Goal: Transaction & Acquisition: Purchase product/service

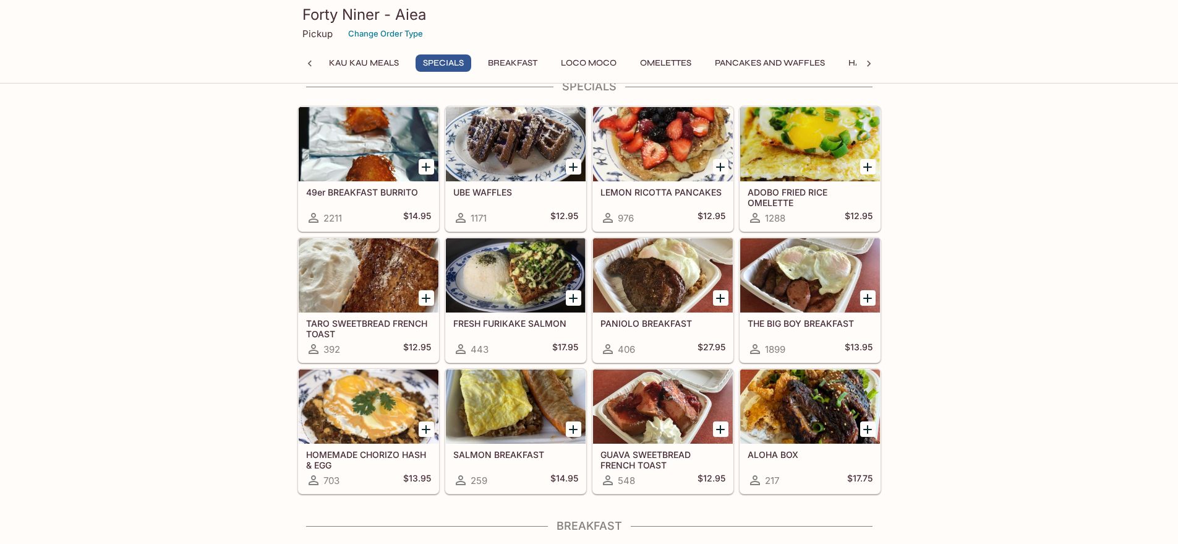
scroll to position [247, 0]
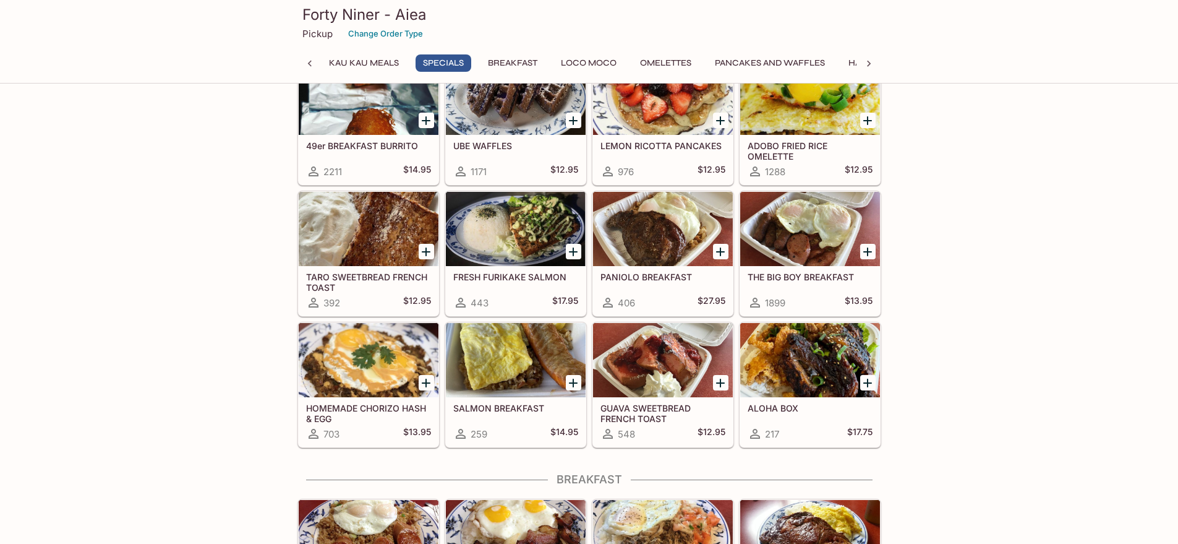
click at [716, 120] on icon "Add LEMON RICOTTA PANCAKES" at bounding box center [720, 120] width 15 height 15
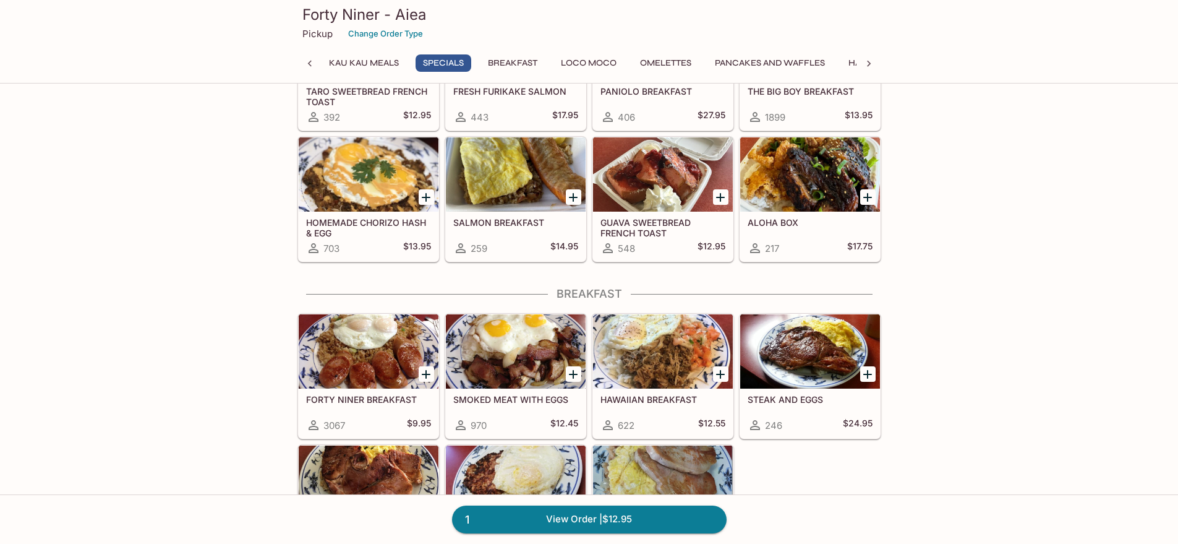
scroll to position [309, 0]
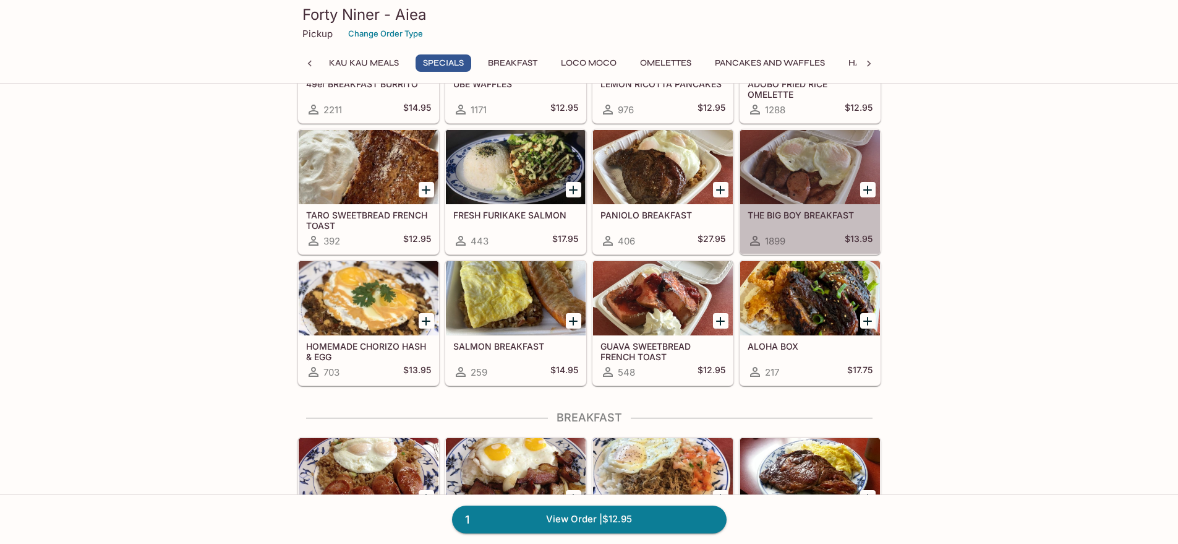
click at [804, 184] on div at bounding box center [810, 167] width 140 height 74
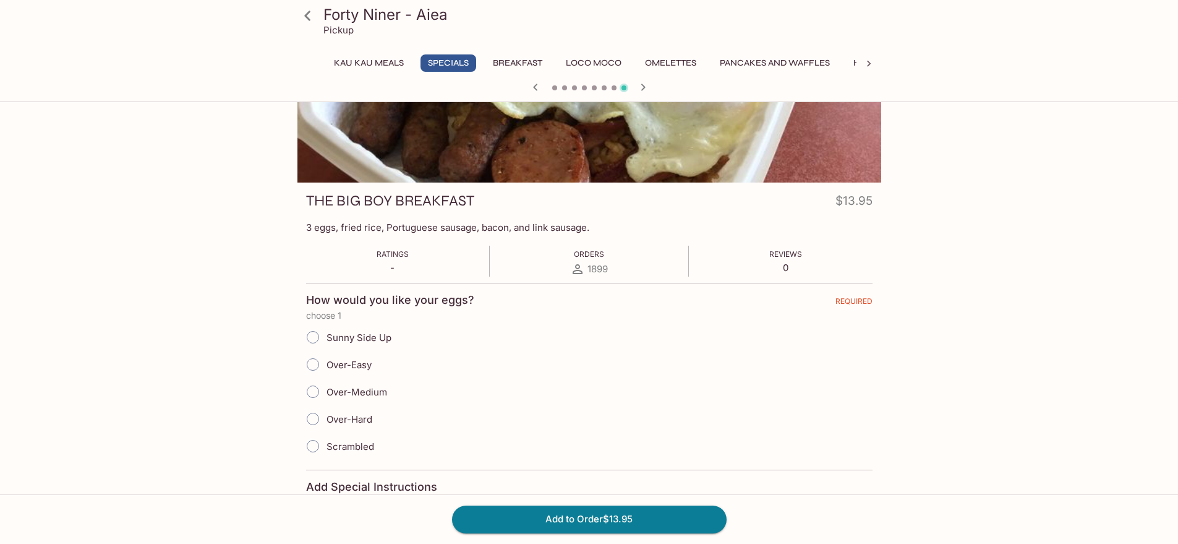
scroll to position [124, 0]
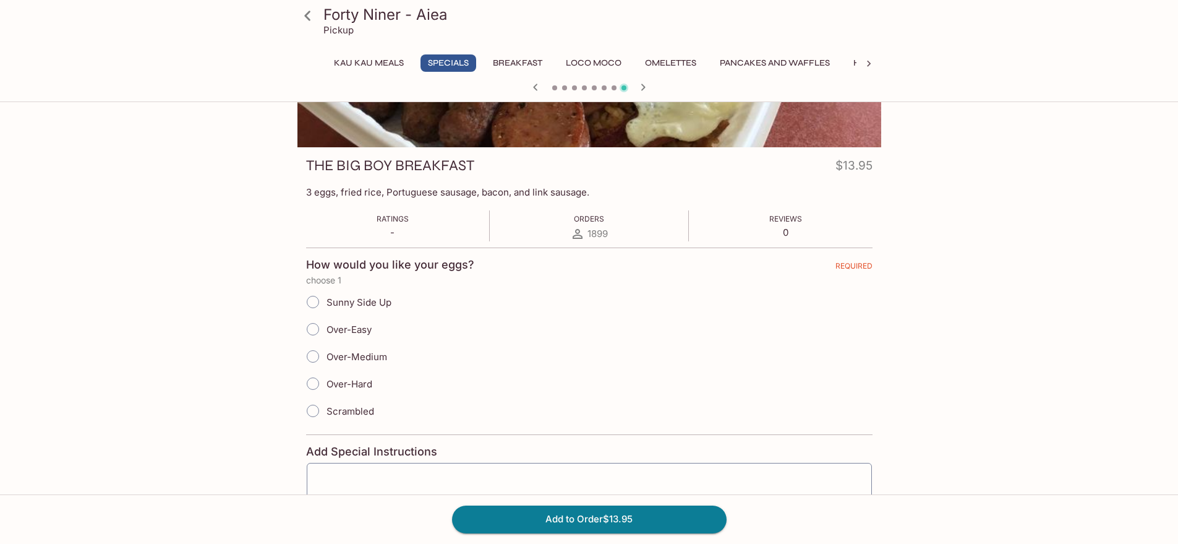
click at [309, 331] on input "Over-Easy" at bounding box center [313, 329] width 26 height 26
radio input "true"
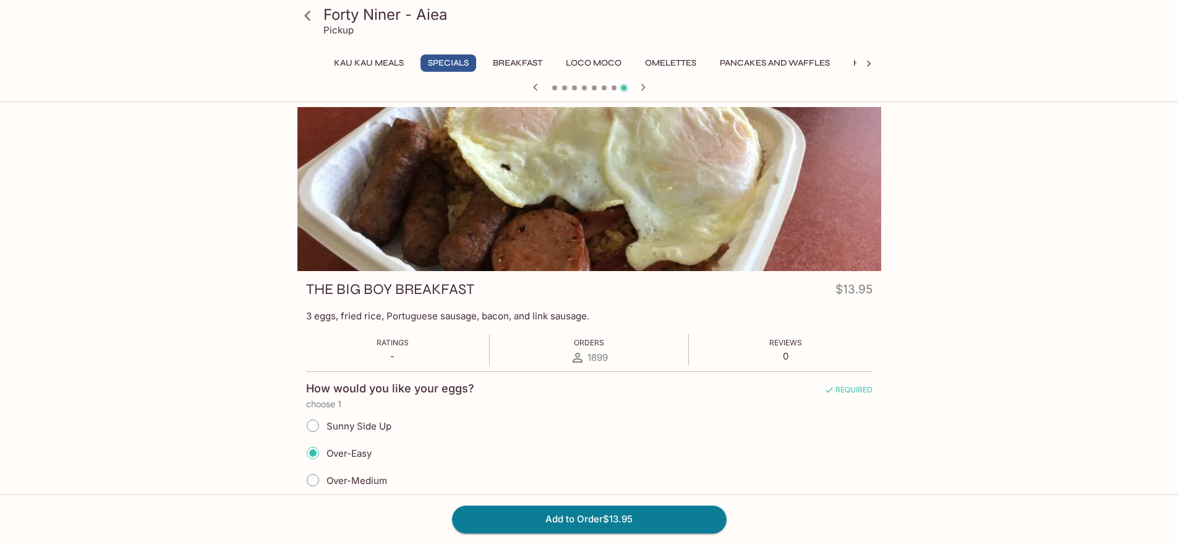
scroll to position [309, 0]
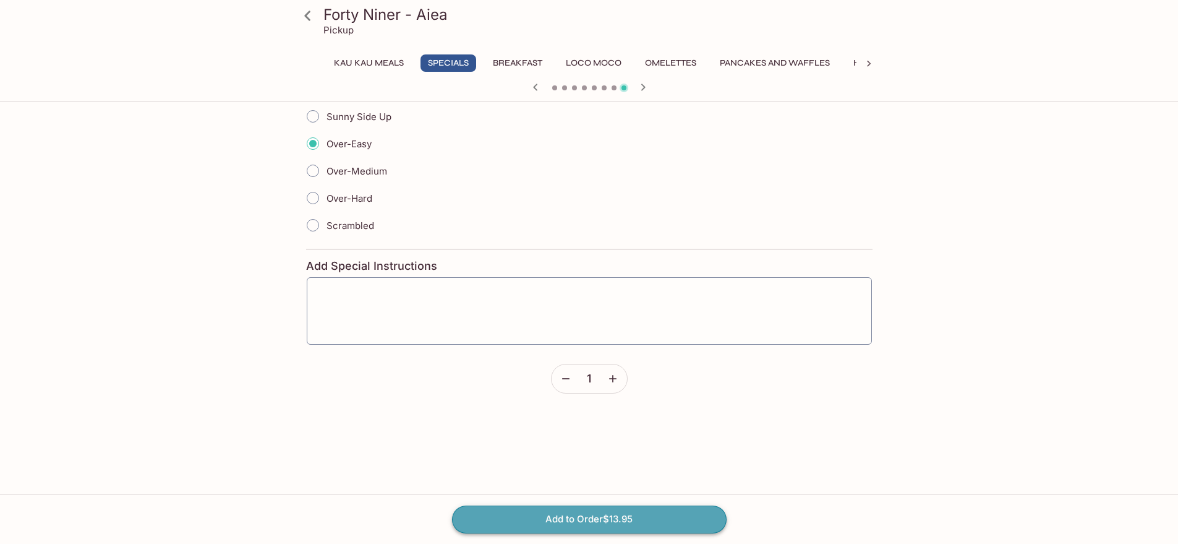
click at [607, 510] on button "Add to Order $13.95" at bounding box center [589, 518] width 275 height 27
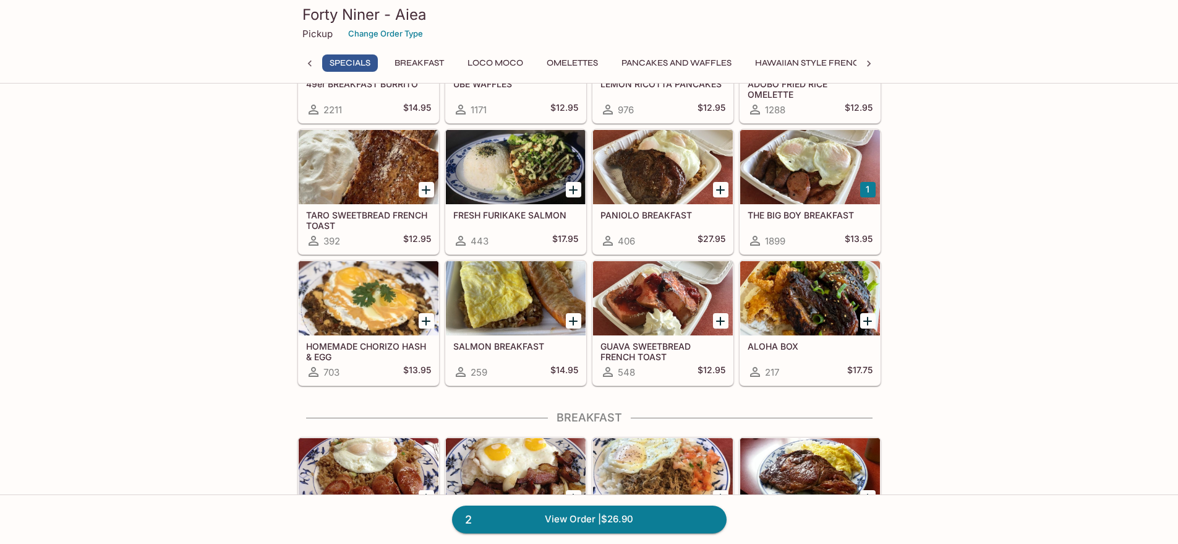
scroll to position [0, 98]
click at [359, 341] on h5 "HOMEMADE CHORIZO HASH & EGG" at bounding box center [368, 351] width 125 height 20
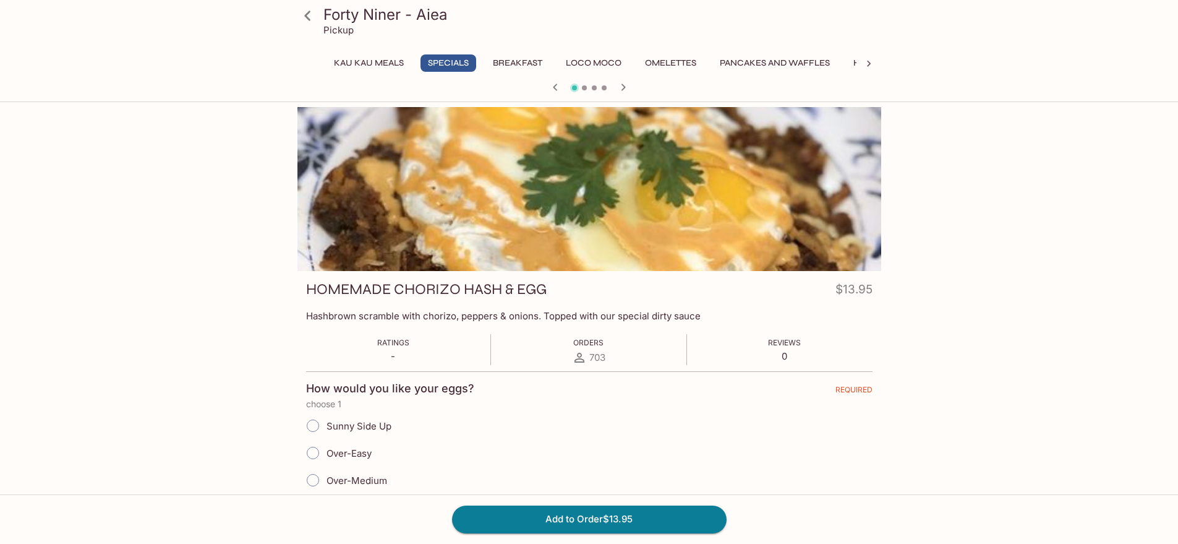
scroll to position [186, 0]
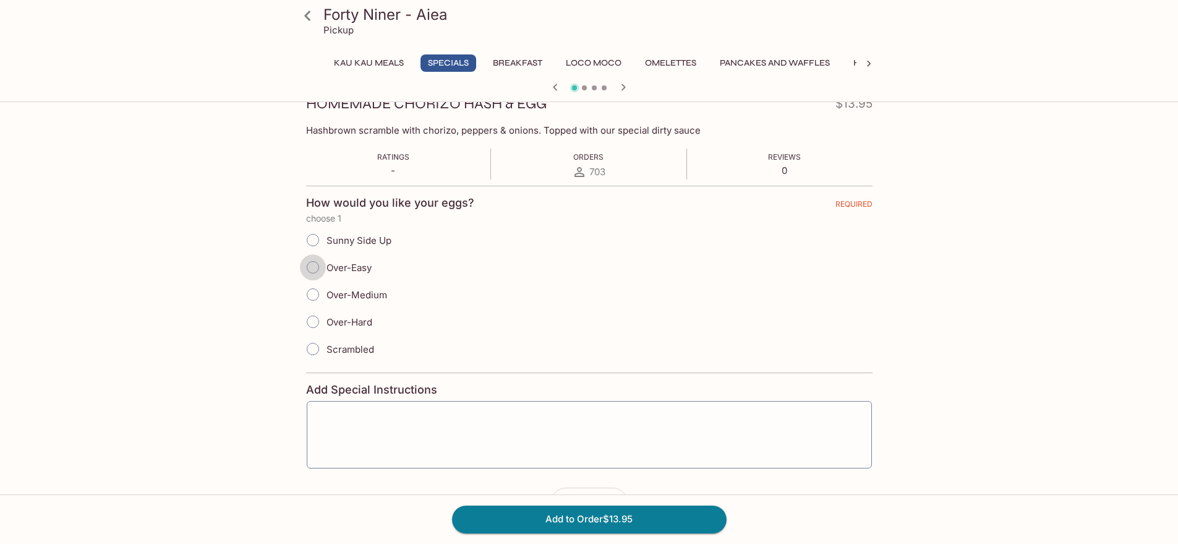
click at [315, 270] on input "Over-Easy" at bounding box center [313, 267] width 26 height 26
radio input "true"
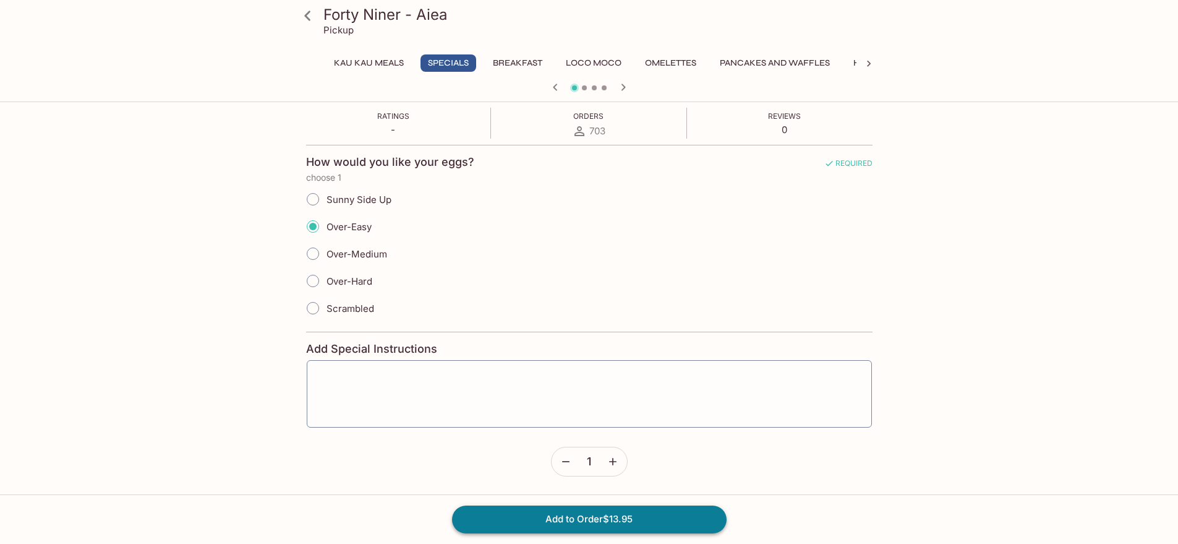
click at [622, 516] on button "Add to Order $13.95" at bounding box center [589, 518] width 275 height 27
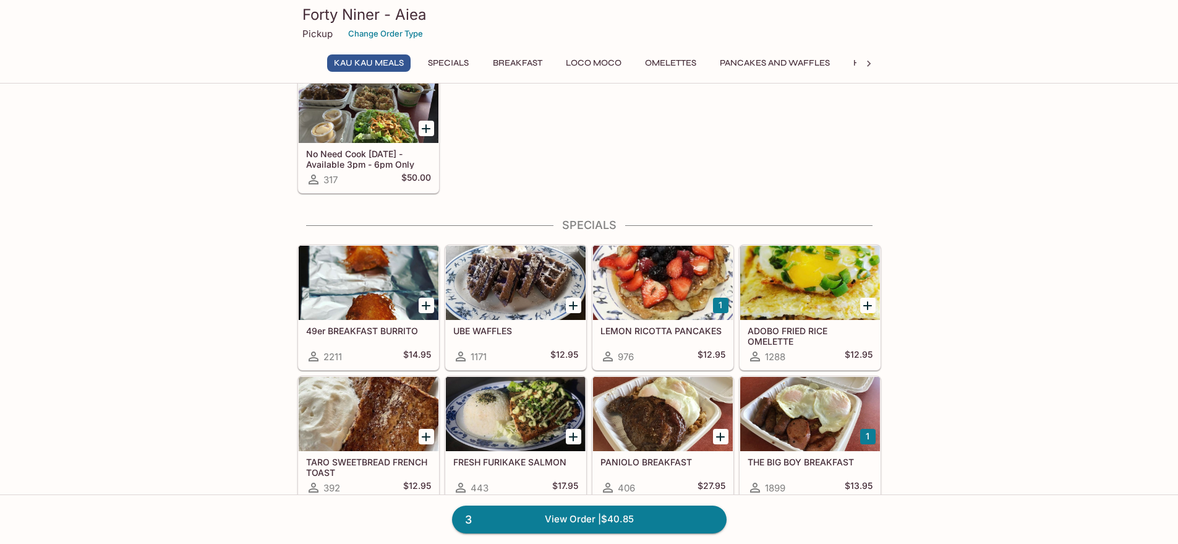
scroll to position [62, 0]
click at [380, 335] on h5 "49er BREAKFAST BURRITO" at bounding box center [368, 331] width 125 height 11
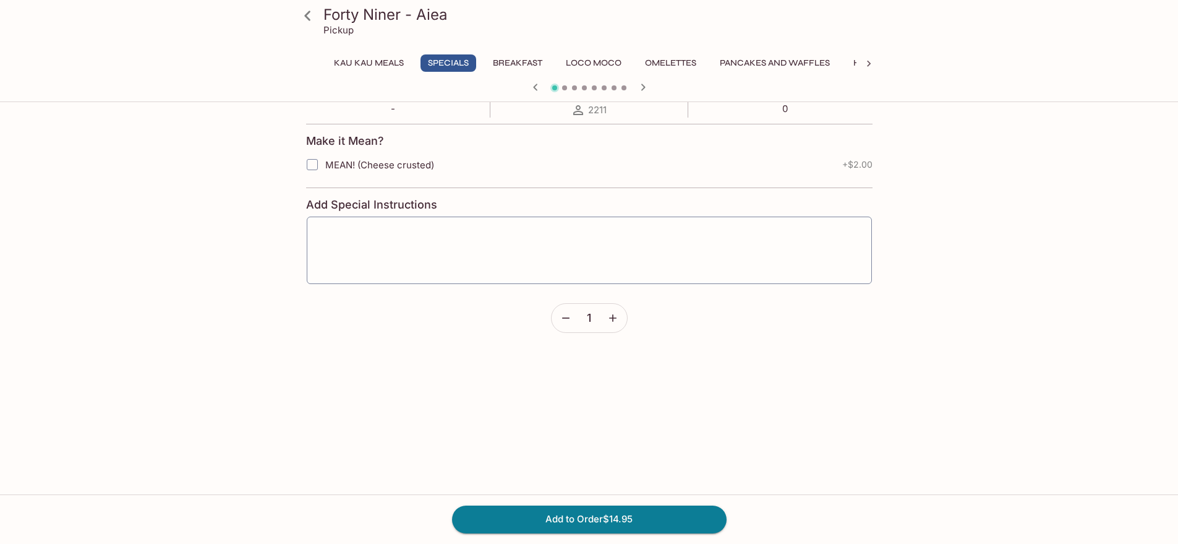
scroll to position [124, 0]
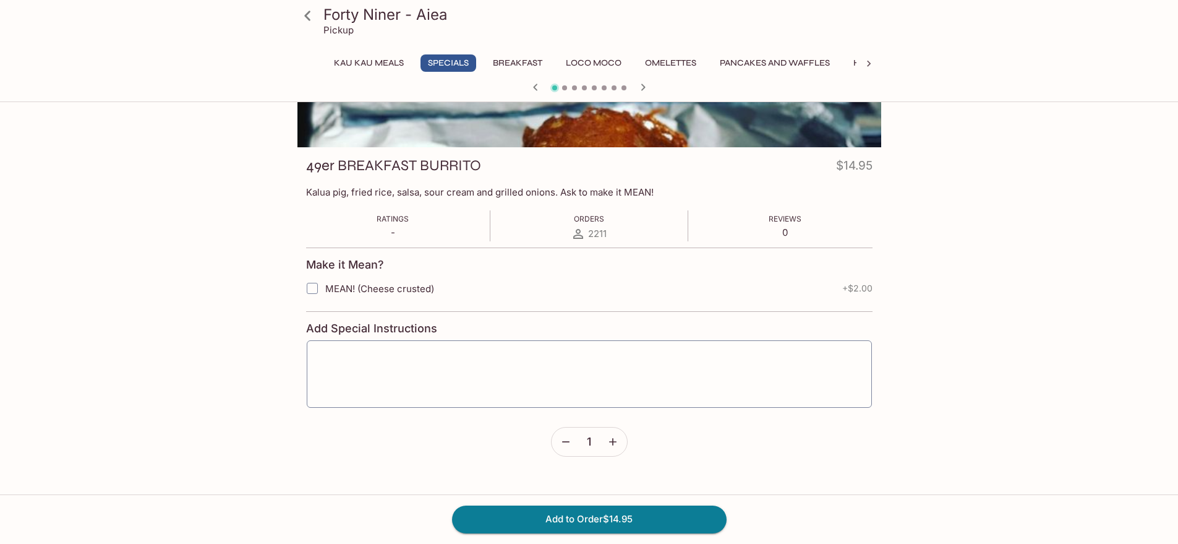
click at [312, 291] on input "MEAN! (Cheese crusted)" at bounding box center [312, 288] width 25 height 25
checkbox input "true"
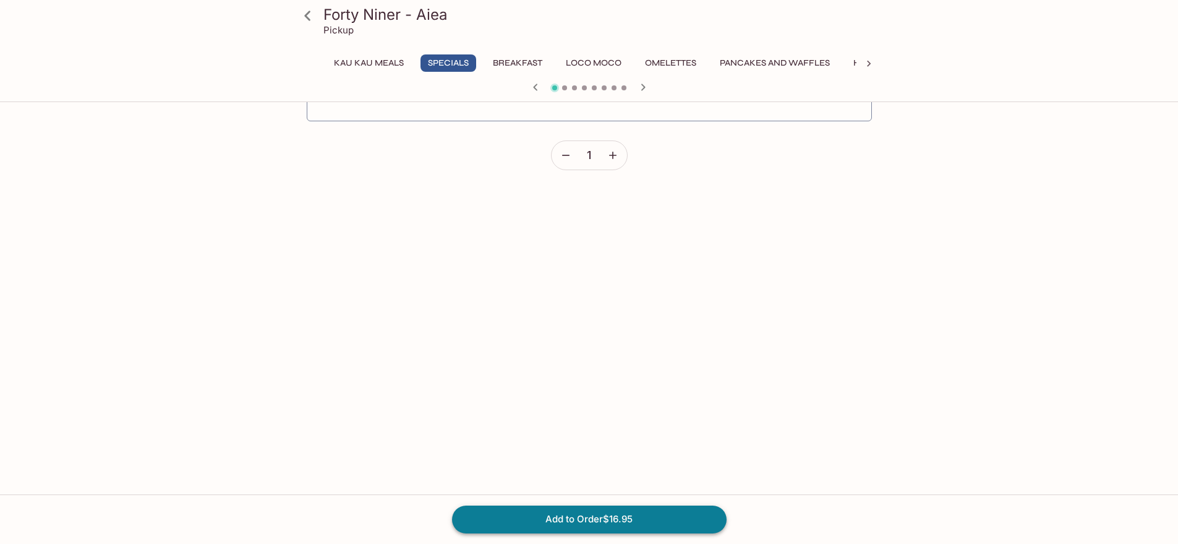
scroll to position [495, 0]
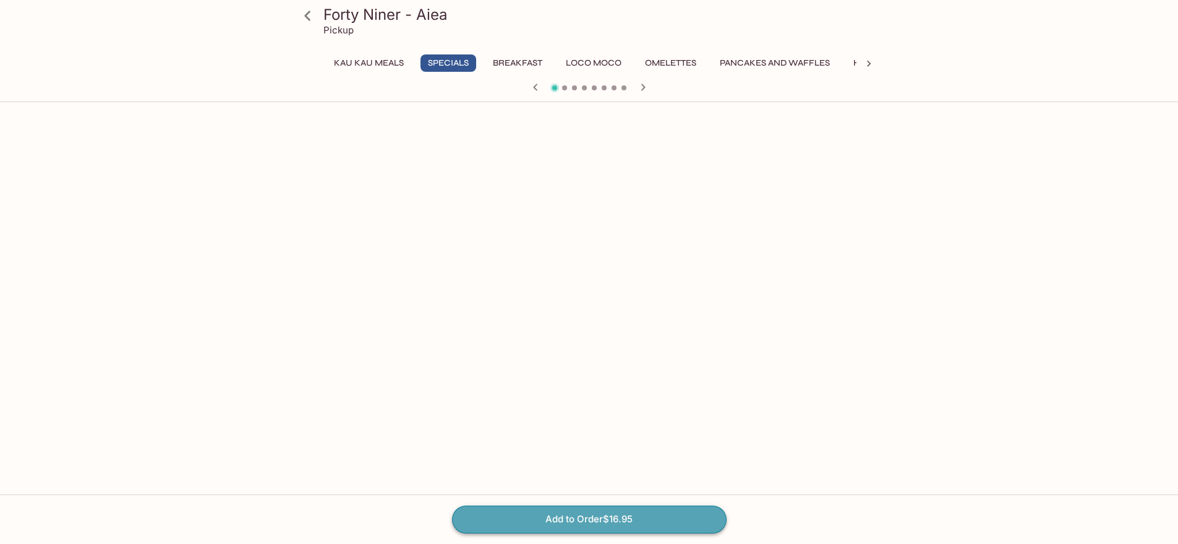
click at [586, 515] on button "Add to Order $16.95" at bounding box center [589, 518] width 275 height 27
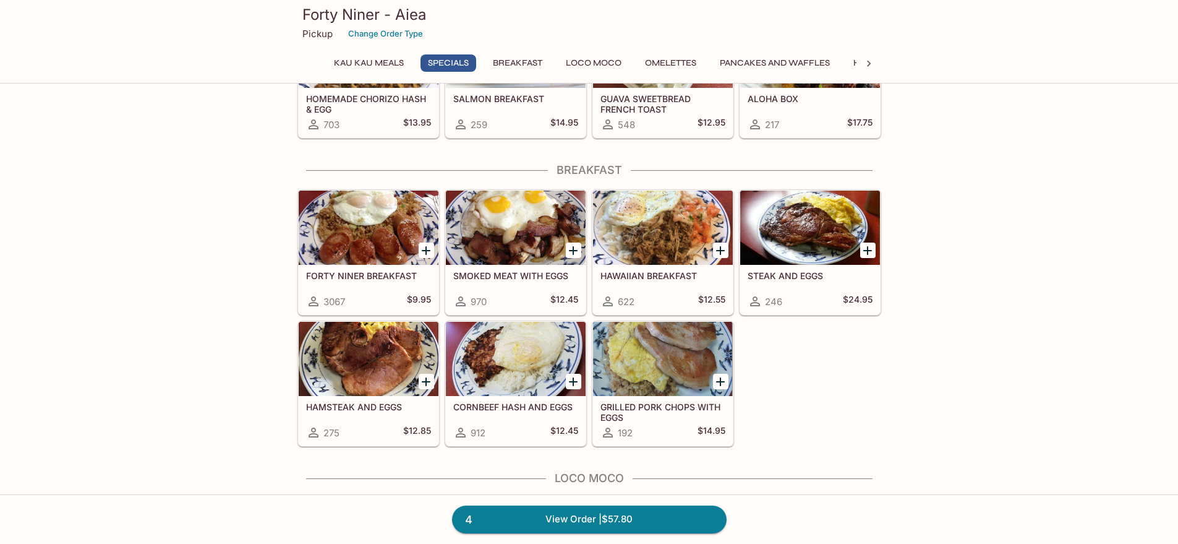
scroll to position [371, 0]
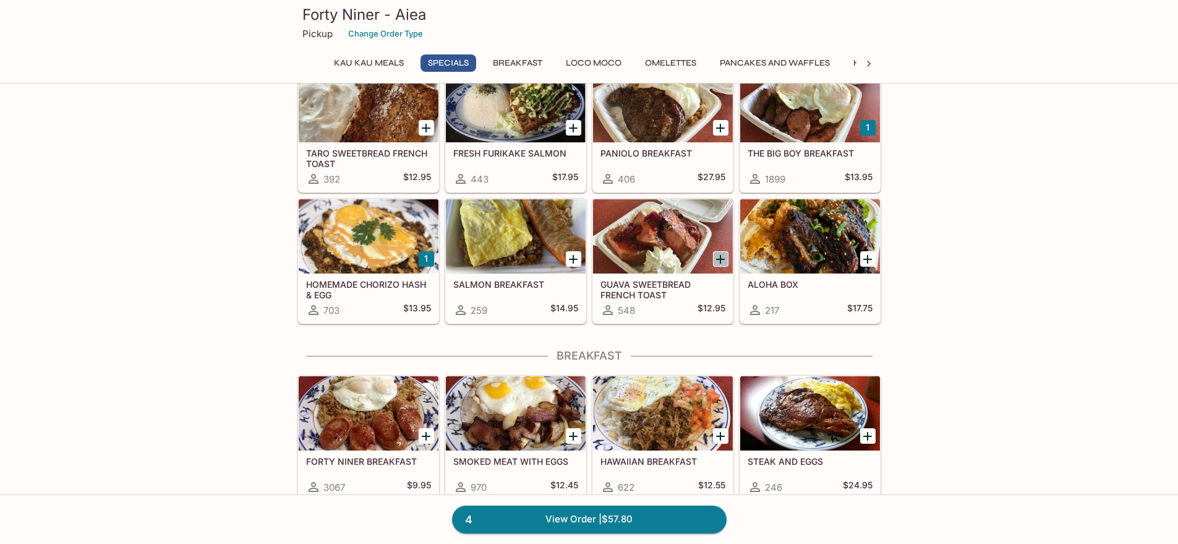
click at [717, 259] on icon "Add GUAVA SWEETBREAD FRENCH TOAST" at bounding box center [720, 259] width 9 height 9
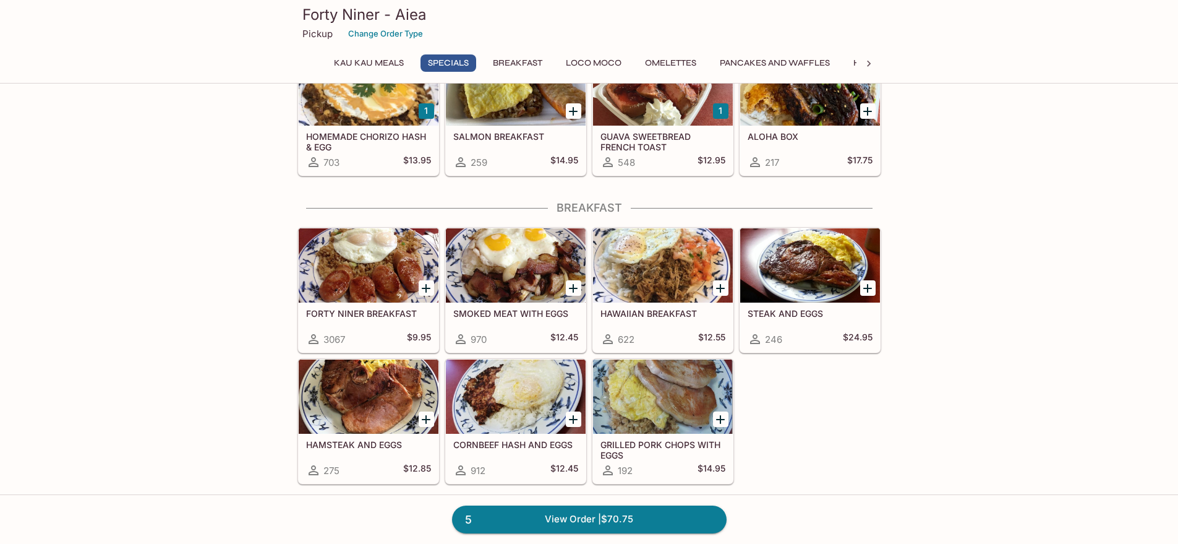
scroll to position [618, 0]
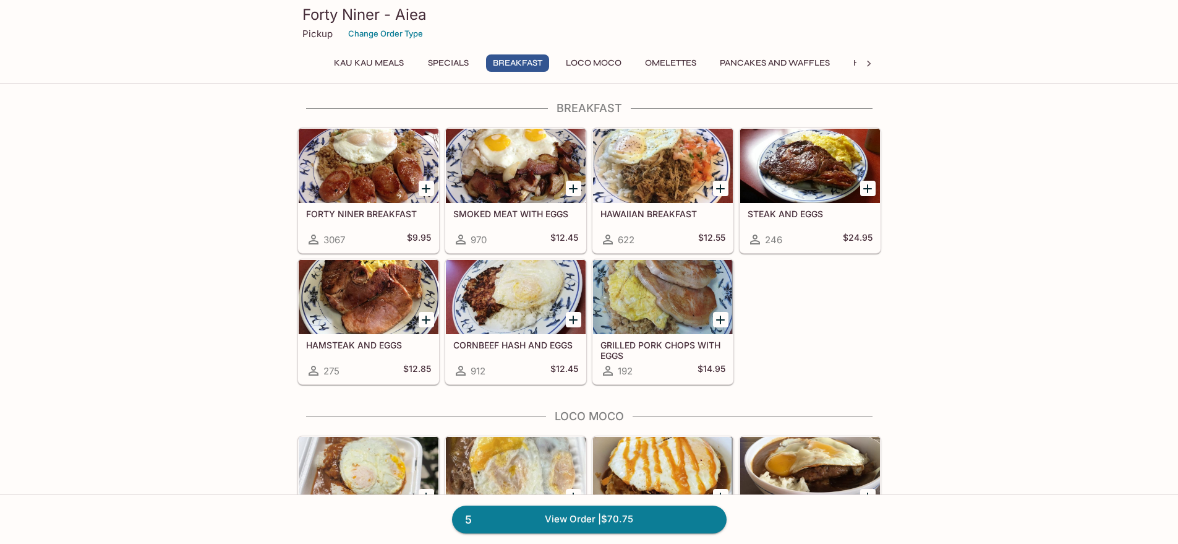
click at [356, 168] on div at bounding box center [369, 166] width 140 height 74
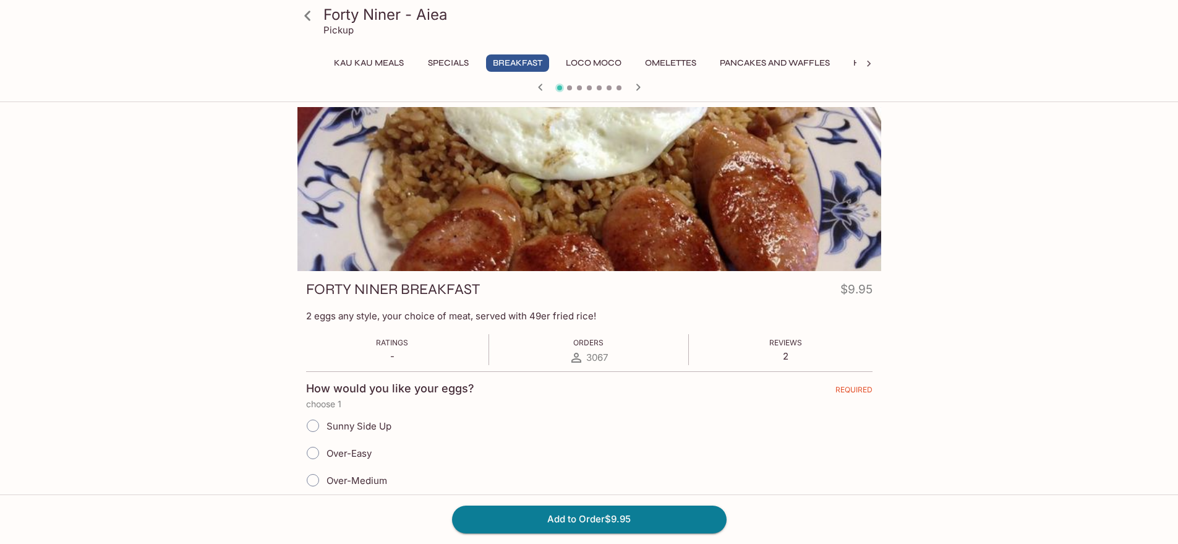
click at [307, 11] on icon at bounding box center [308, 16] width 22 height 22
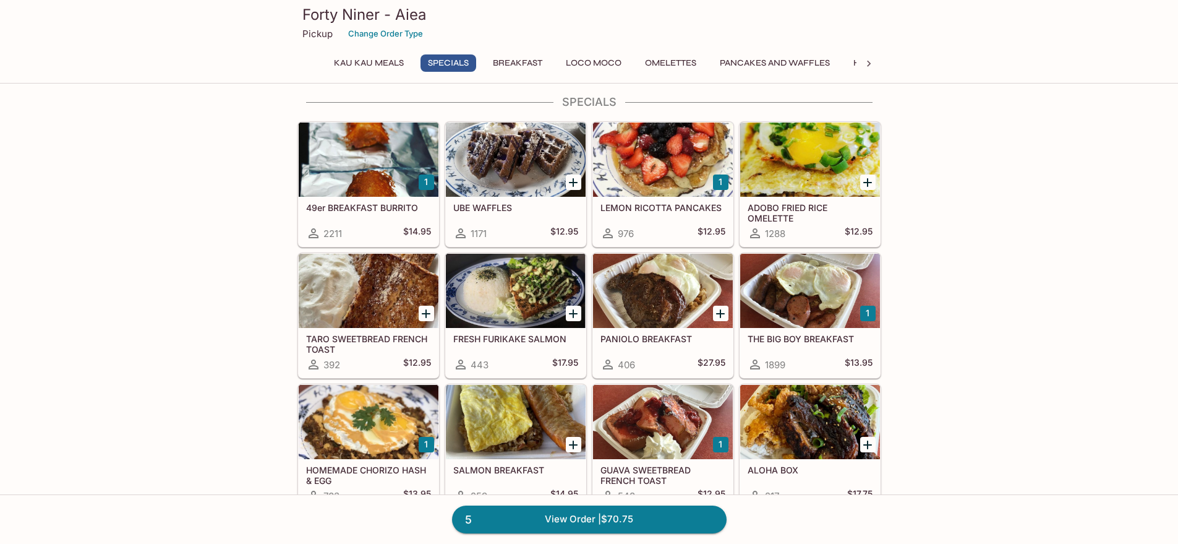
click at [803, 298] on div at bounding box center [810, 291] width 140 height 74
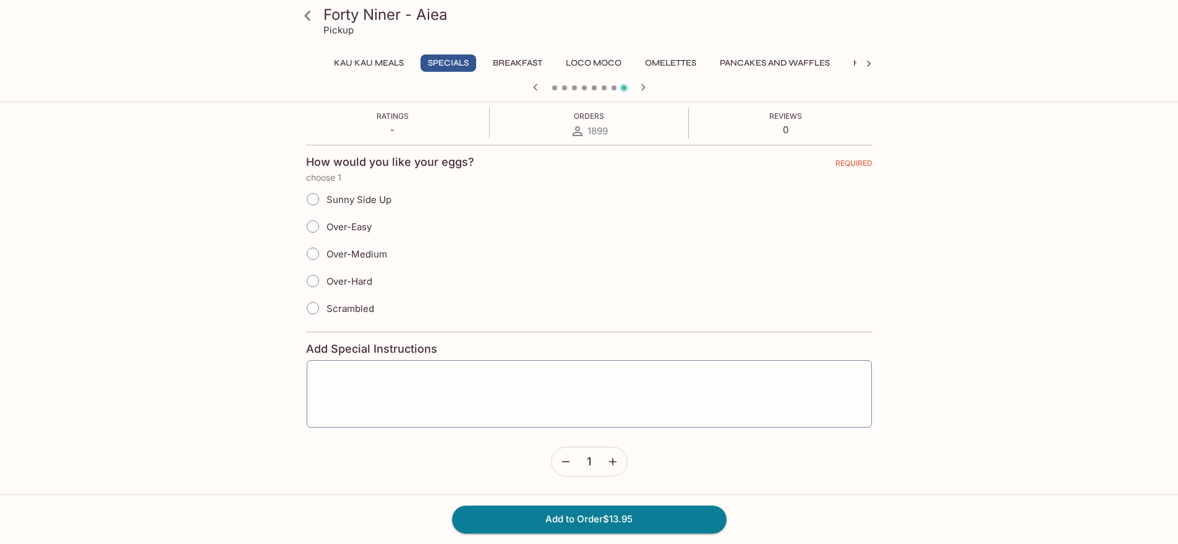
scroll to position [124, 0]
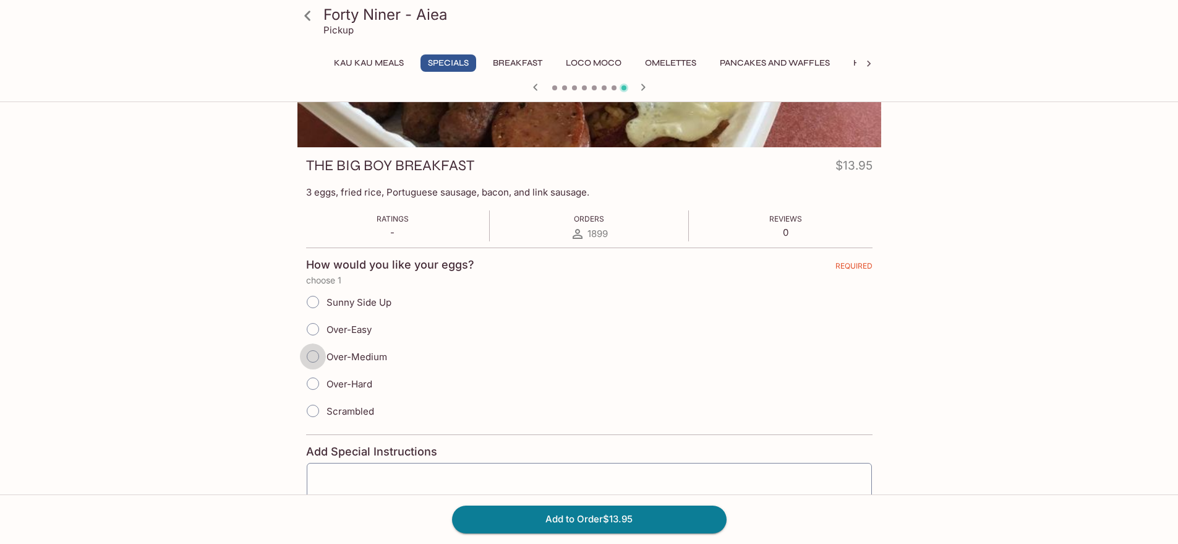
click at [316, 356] on input "Over-Medium" at bounding box center [313, 356] width 26 height 26
radio input "true"
click at [310, 324] on input "Over-Easy" at bounding box center [313, 329] width 26 height 26
radio input "true"
click at [307, 355] on input "Over-Medium" at bounding box center [313, 356] width 26 height 26
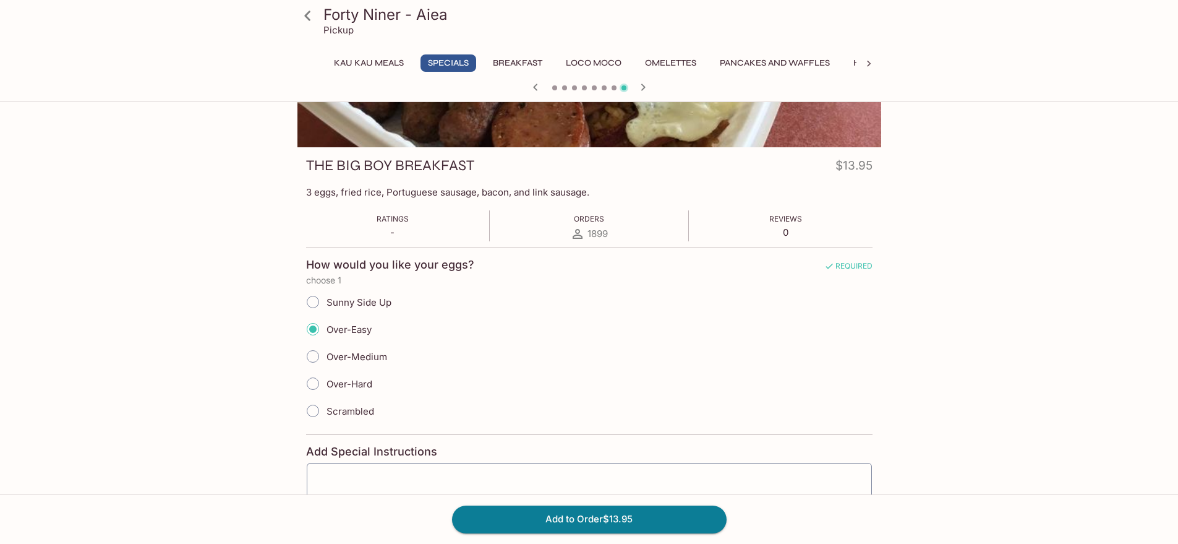
radio input "true"
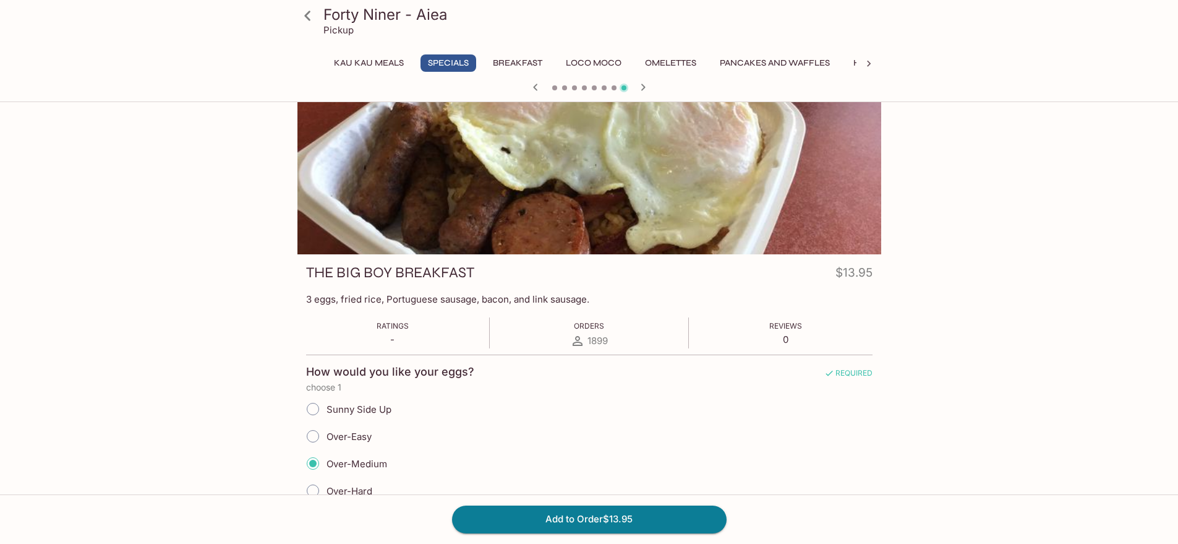
scroll to position [0, 0]
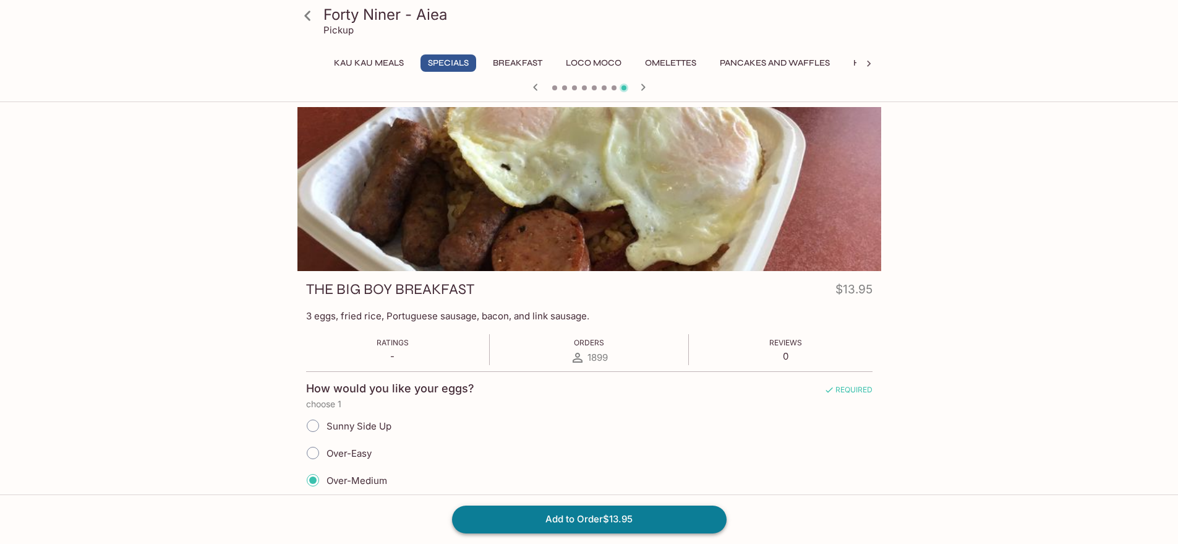
click at [646, 510] on button "Add to Order $13.95" at bounding box center [589, 518] width 275 height 27
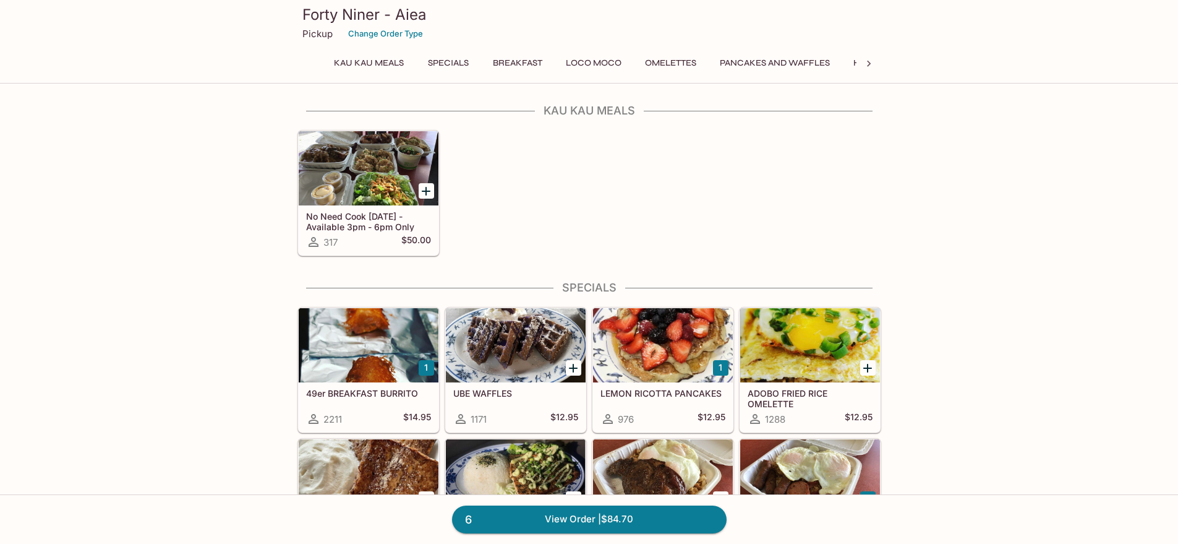
click at [643, 171] on div "No Need Cook [DATE] - Available 3pm - 6pm Only 317 $50.00" at bounding box center [587, 190] width 589 height 131
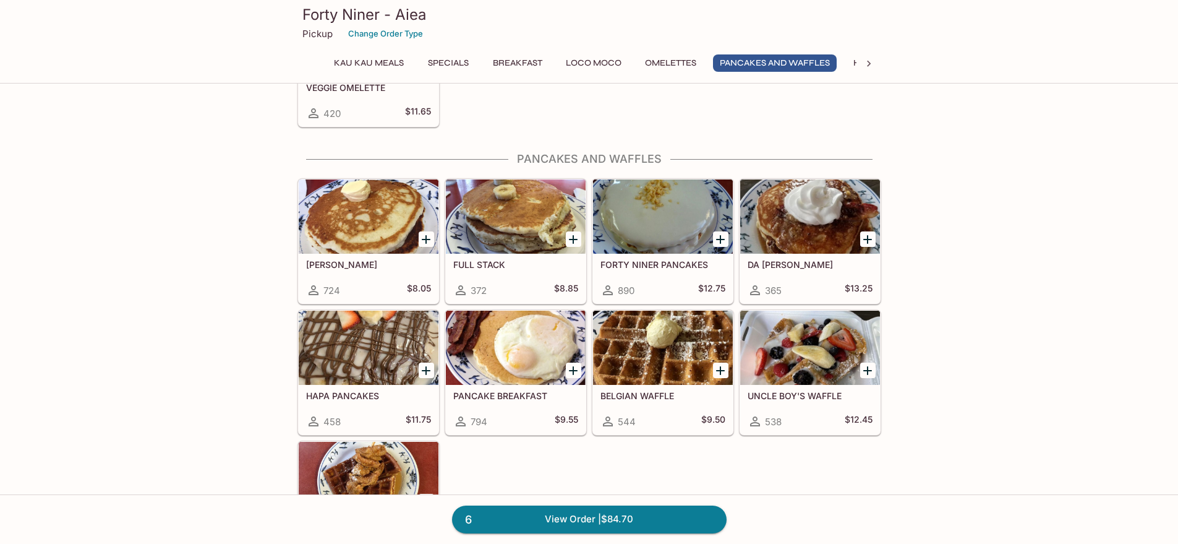
scroll to position [1484, 0]
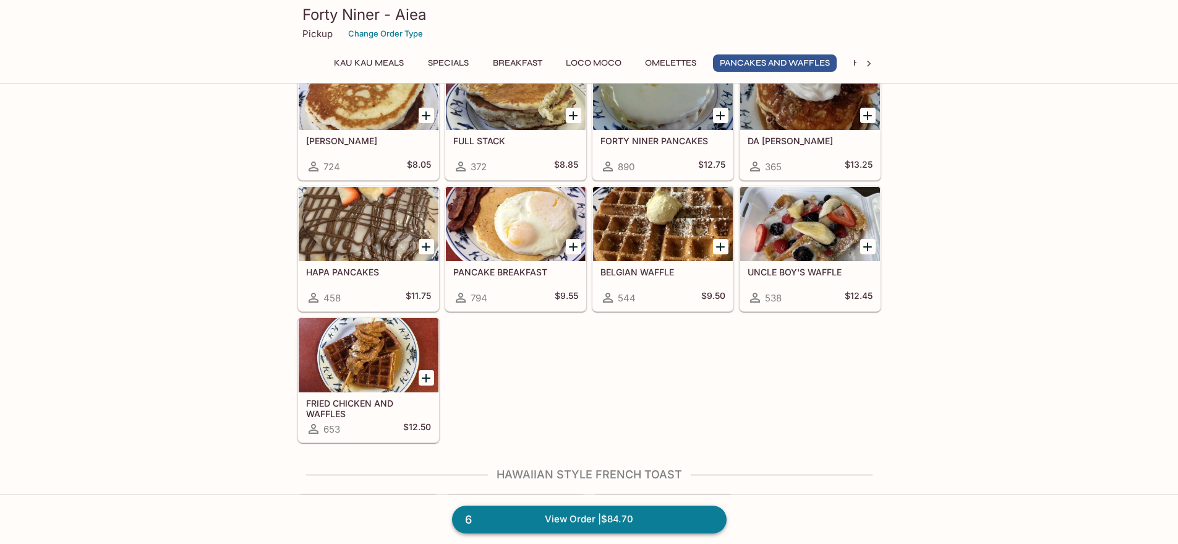
click at [593, 512] on link "6 View Order | $84.70" at bounding box center [589, 518] width 275 height 27
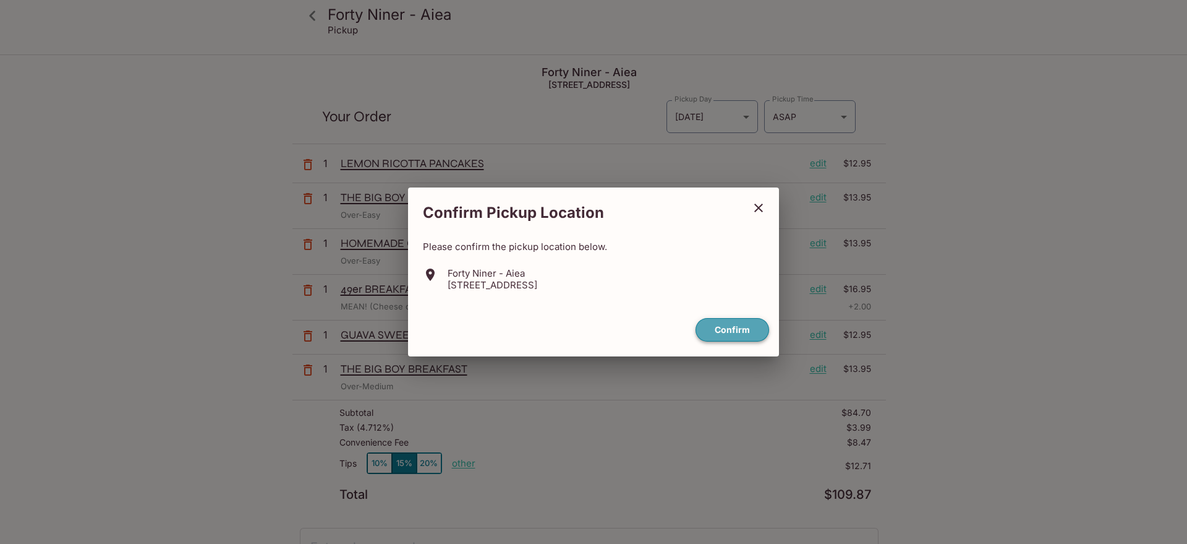
click at [721, 333] on button "Confirm" at bounding box center [733, 330] width 74 height 24
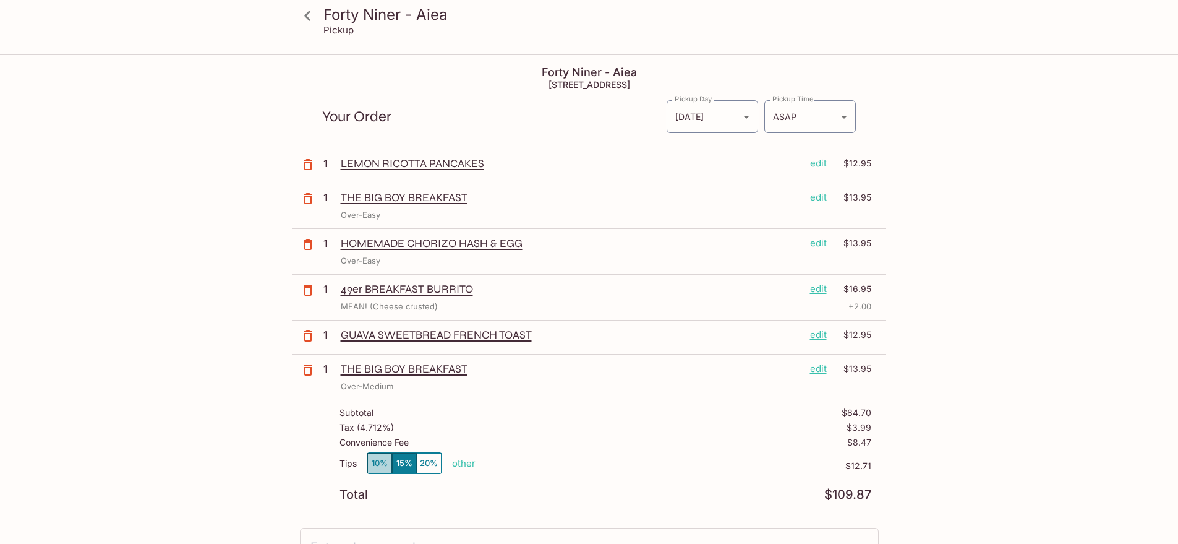
click at [381, 468] on button "10%" at bounding box center [379, 463] width 25 height 20
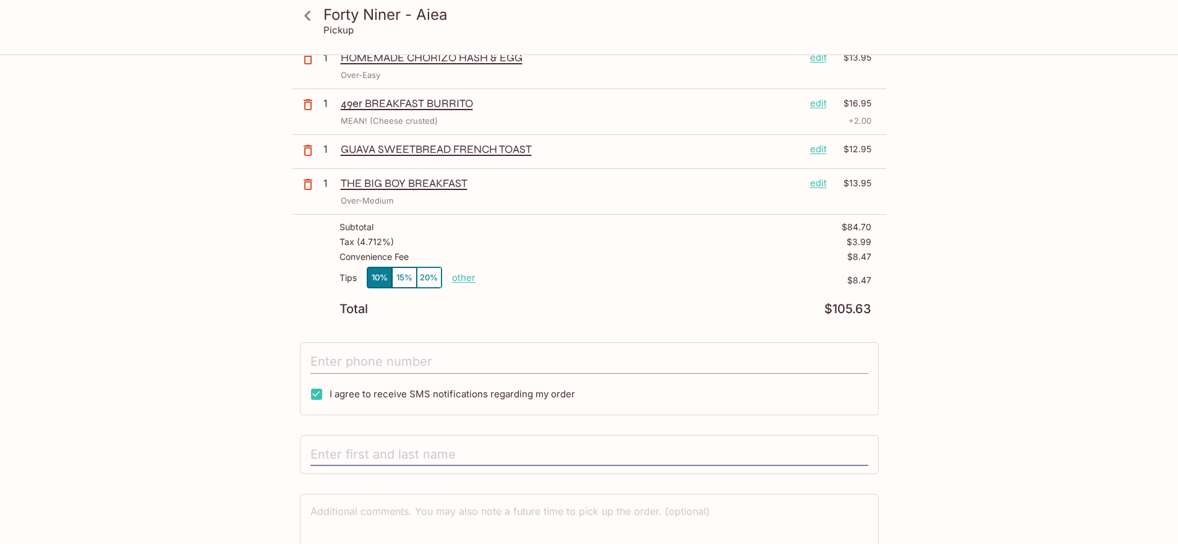
click at [444, 356] on input "tel" at bounding box center [589, 362] width 558 height 24
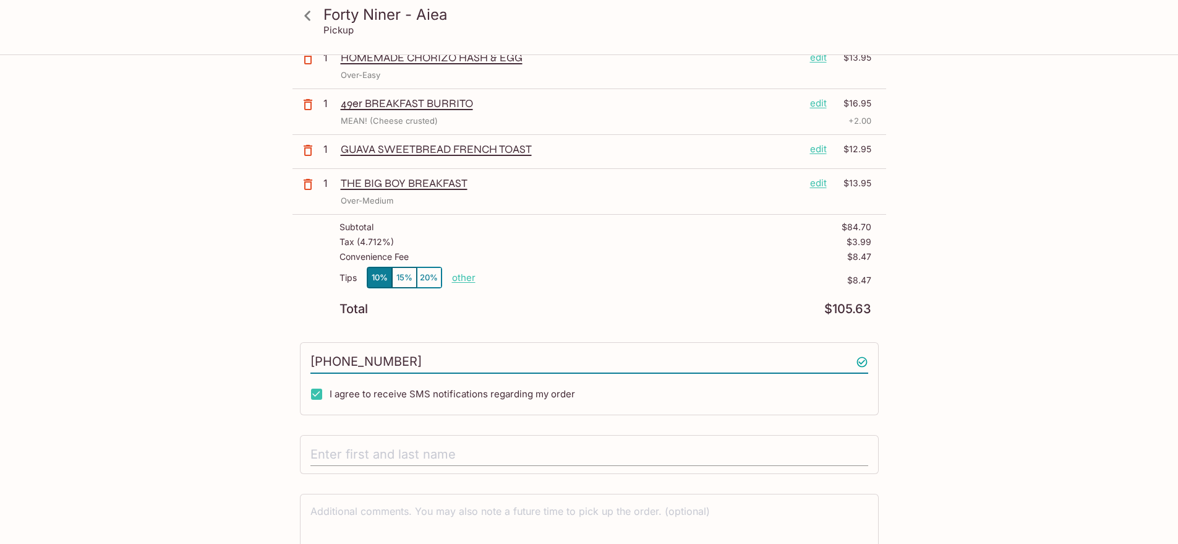
scroll to position [250, 0]
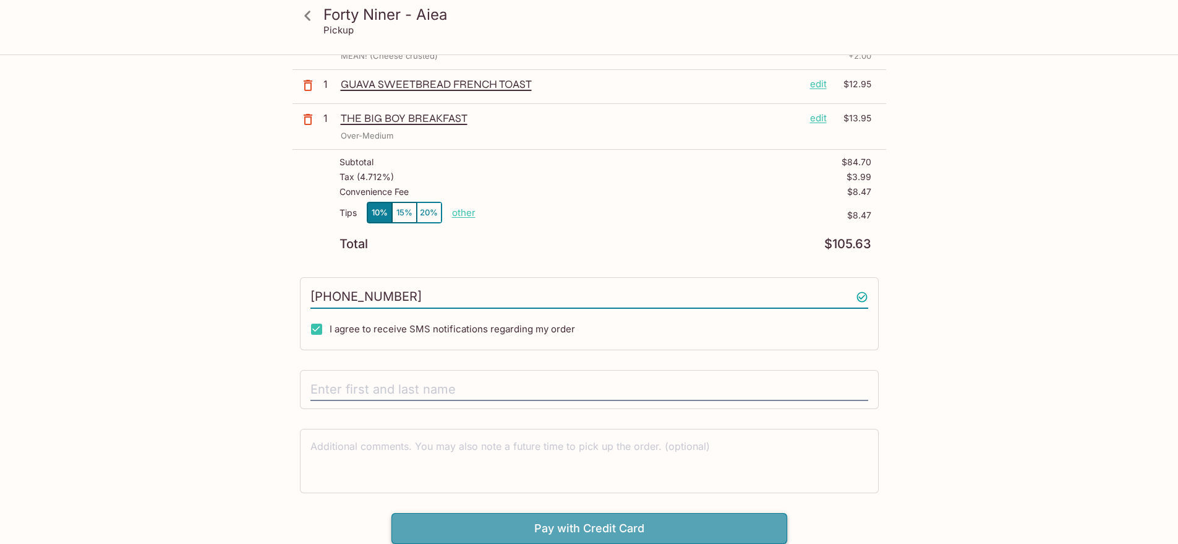
type input "[PHONE_NUMBER]"
click at [567, 520] on button "Pay with Credit Card" at bounding box center [589, 528] width 396 height 31
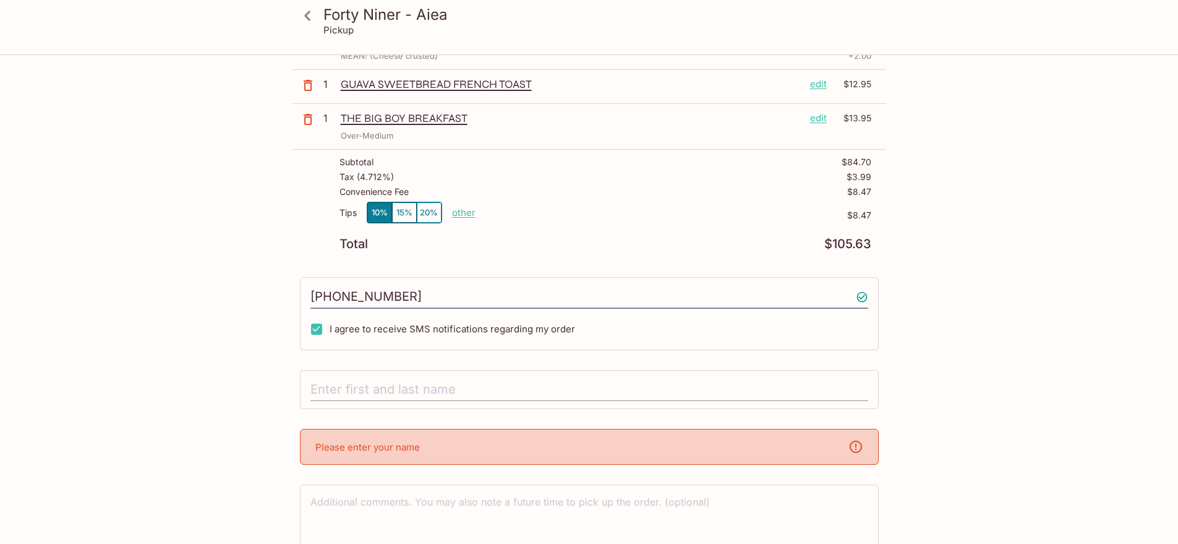
click at [438, 380] on input "text" at bounding box center [589, 390] width 558 height 24
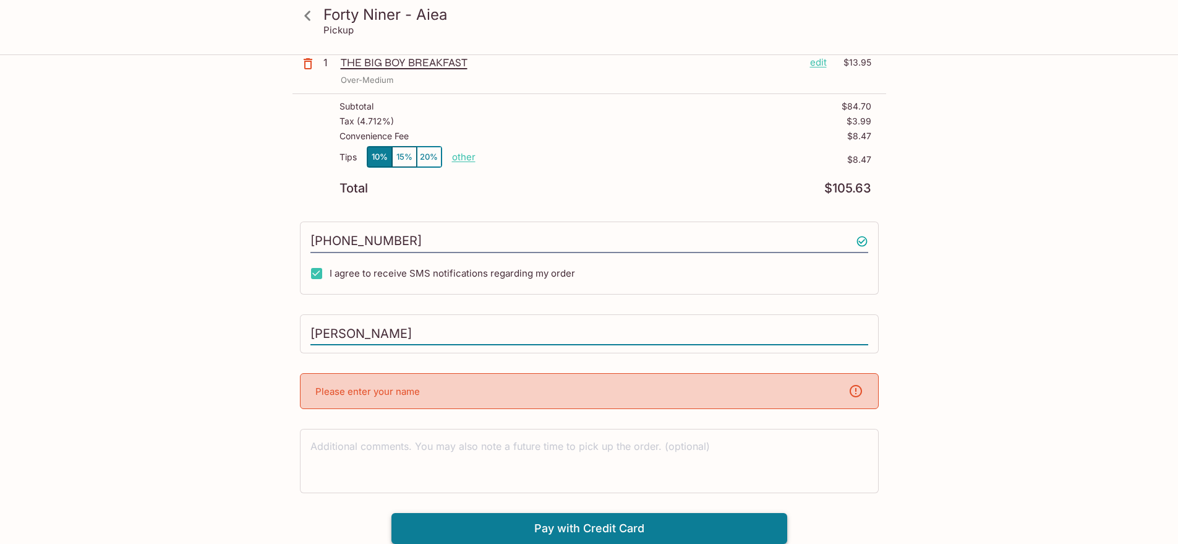
type input "[PERSON_NAME]"
click at [570, 531] on button "Pay with Credit Card" at bounding box center [589, 528] width 396 height 31
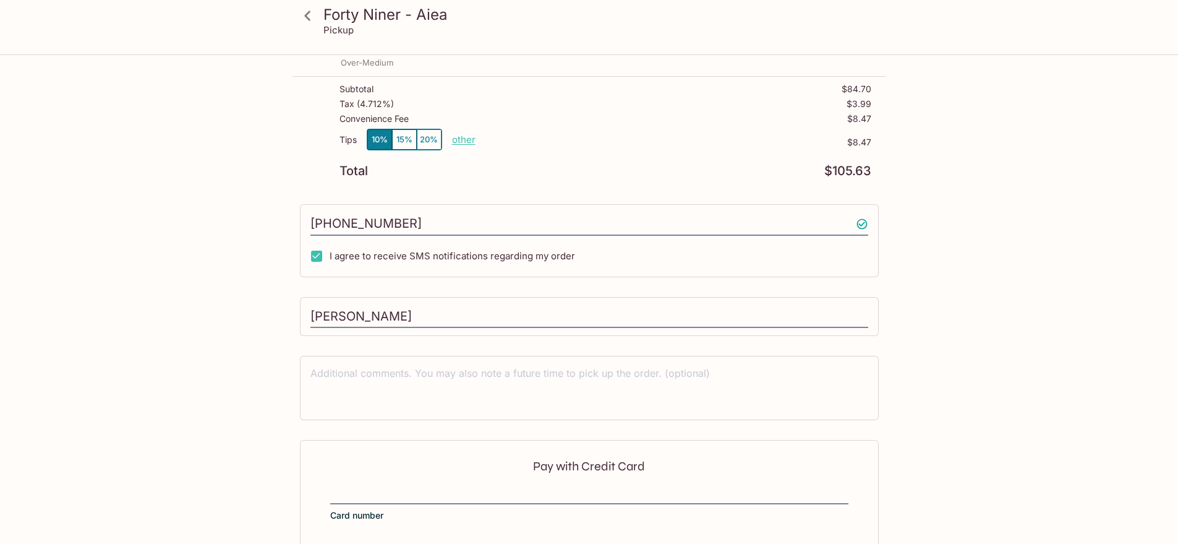
scroll to position [436, 0]
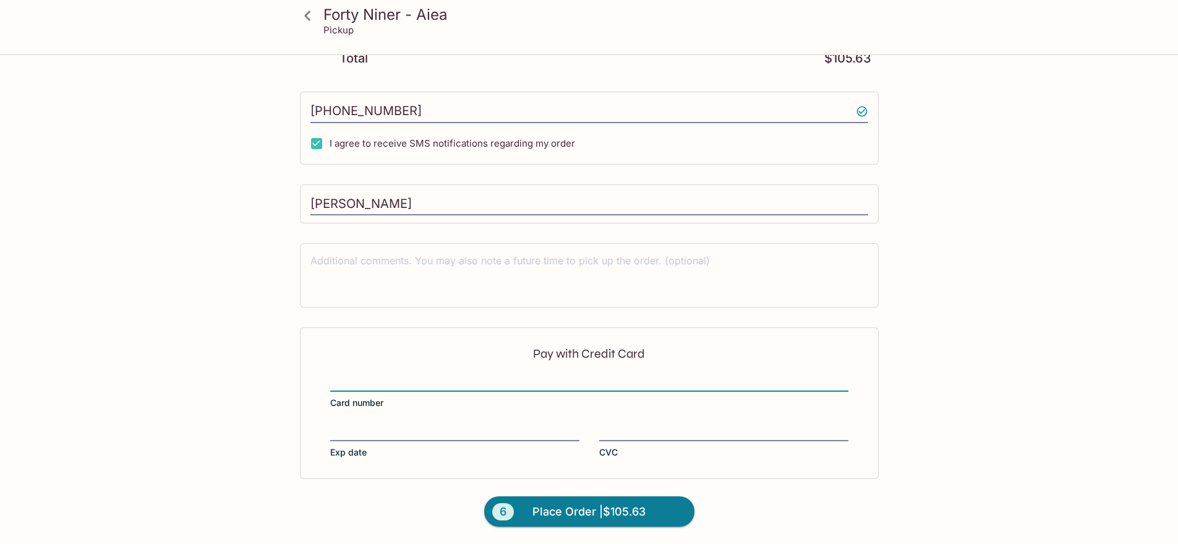
click at [480, 438] on div at bounding box center [454, 432] width 249 height 17
click at [480, 425] on input "Exp date" at bounding box center [454, 424] width 249 height 1
click at [651, 420] on div "Pay with Credit Card Card number Exp date CVC" at bounding box center [589, 402] width 579 height 151
click at [545, 512] on span "Place Order | $105.63" at bounding box center [588, 512] width 113 height 20
